Goal: Navigation & Orientation: Find specific page/section

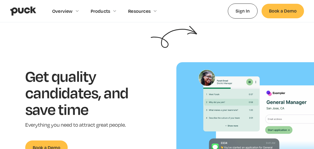
click at [247, 12] on link "Sign In" at bounding box center [243, 11] width 30 height 15
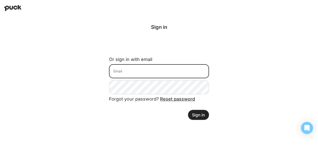
type input "[EMAIL_ADDRESS][DOMAIN_NAME]"
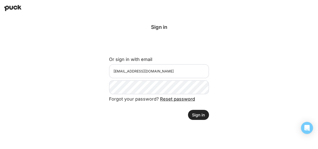
click at [200, 114] on button "Sign in" at bounding box center [198, 115] width 21 height 10
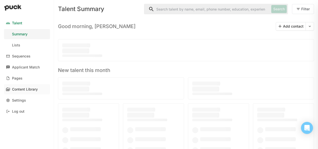
click at [33, 90] on div "Content Library" at bounding box center [25, 89] width 26 height 4
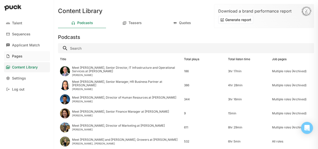
click at [22, 56] on link "Pages" at bounding box center [27, 56] width 46 height 10
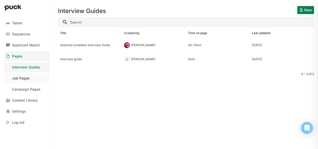
click at [25, 79] on div "Job Pages" at bounding box center [21, 78] width 18 height 4
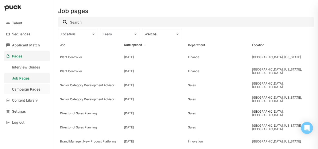
click at [25, 91] on div "Campaign Pages" at bounding box center [26, 89] width 29 height 4
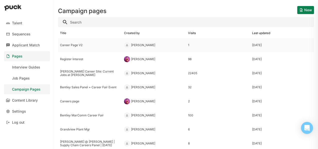
click at [71, 47] on div "Career Page V2" at bounding box center [90, 45] width 60 height 4
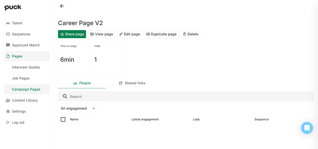
click at [109, 36] on button "View page" at bounding box center [101, 34] width 27 height 8
